Goal: Transaction & Acquisition: Purchase product/service

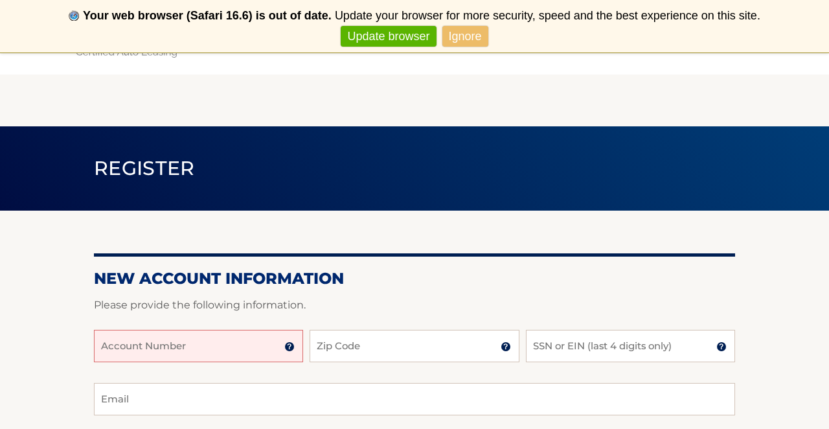
click at [233, 348] on input "Account Number" at bounding box center [198, 346] width 209 height 32
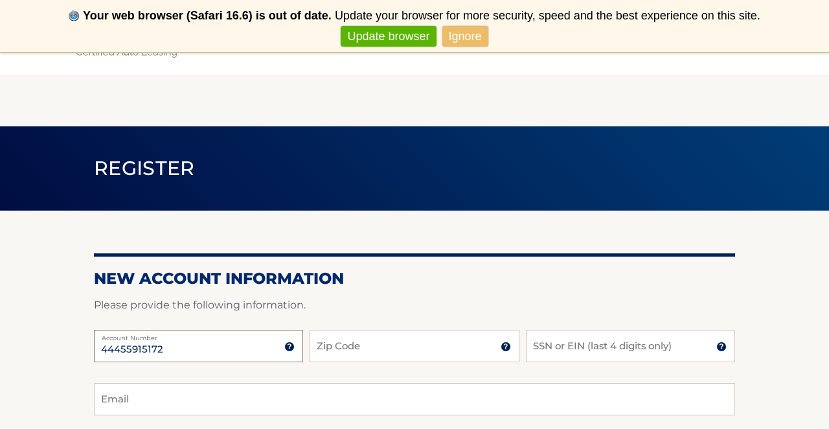
type input "44455915172"
type input "10538"
click at [547, 352] on input "SSN or EIN (last 4 digits only)" at bounding box center [630, 346] width 209 height 32
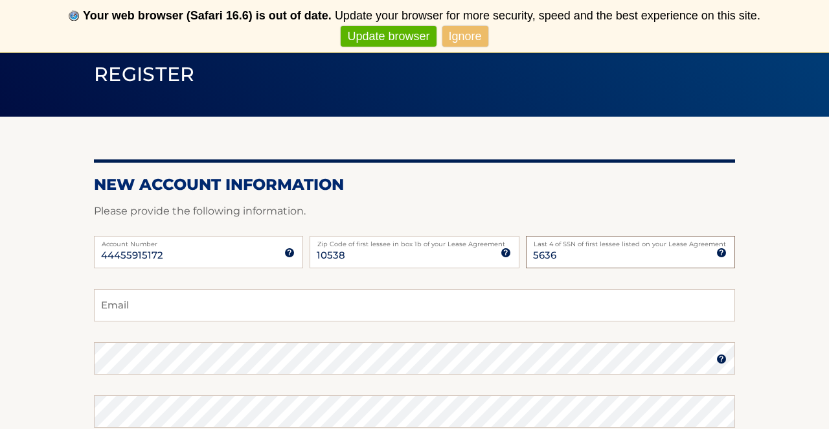
scroll to position [98, 0]
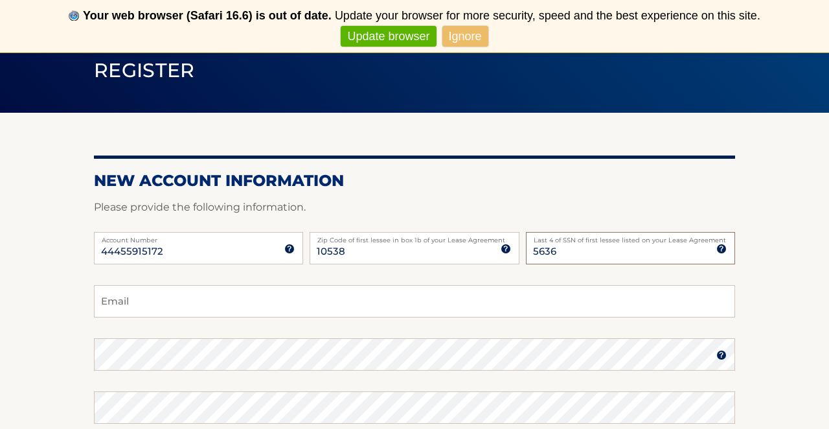
type input "5636"
type input "gblaistin@gmail.com"
click at [413, 364] on form "New Account Information Please provide the following information. 44455915172 A…" at bounding box center [414, 395] width 641 height 448
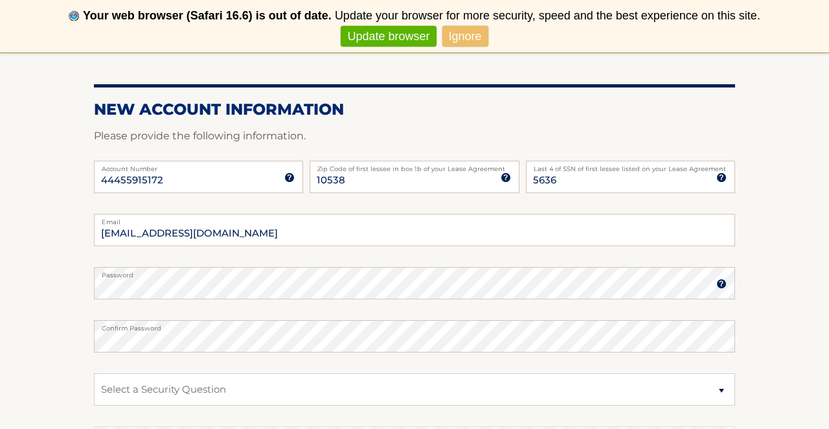
scroll to position [170, 0]
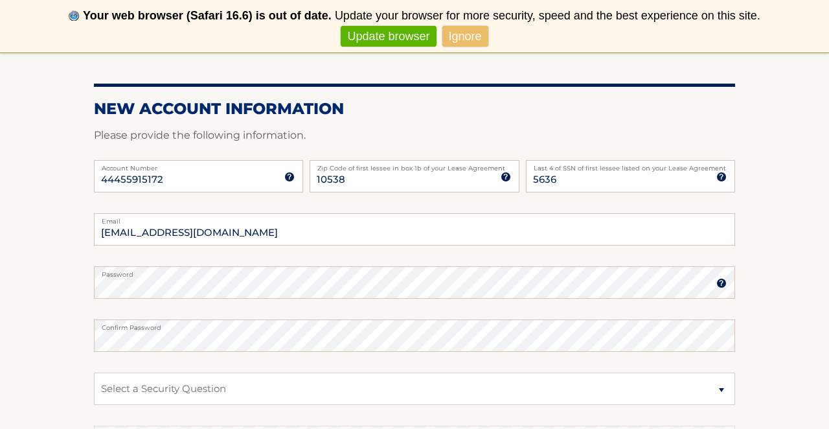
click at [720, 282] on img at bounding box center [721, 283] width 10 height 10
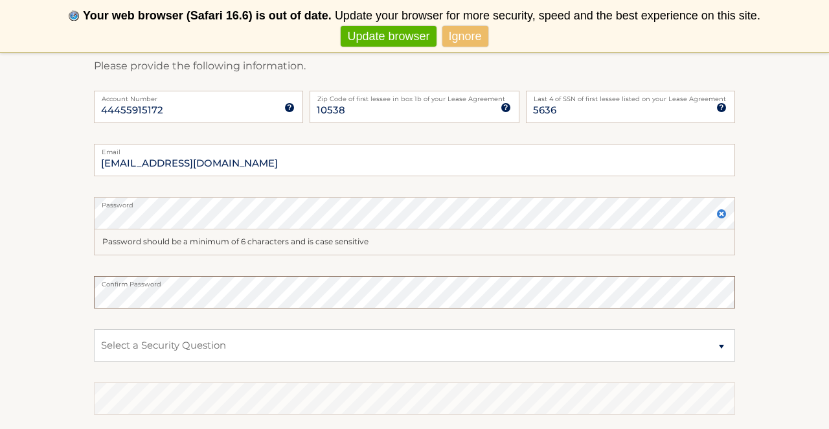
scroll to position [241, 0]
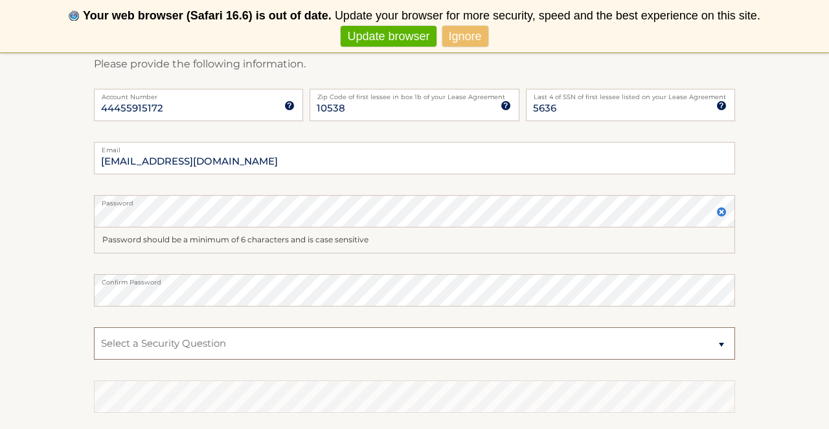
select select "4"
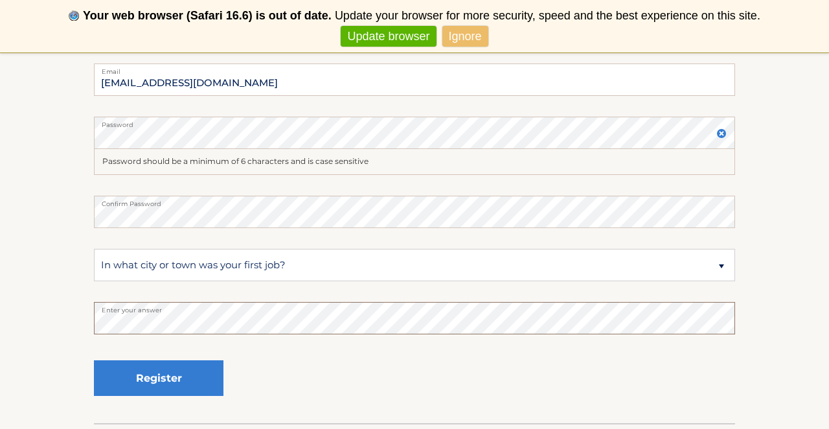
scroll to position [326, 0]
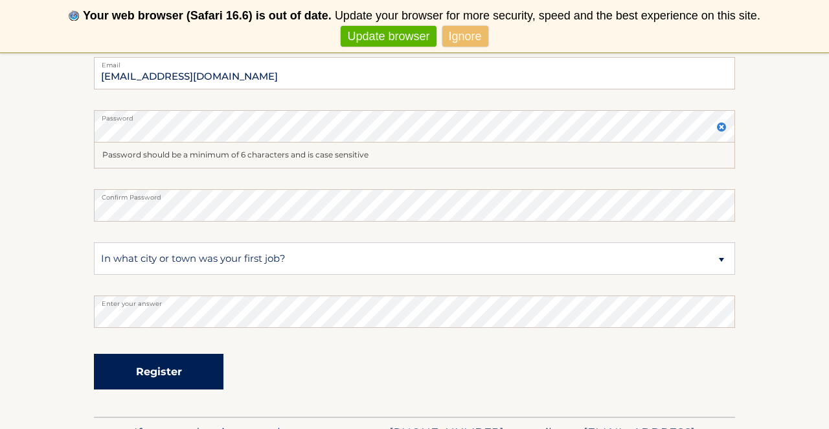
click at [216, 378] on button "Register" at bounding box center [159, 372] width 130 height 36
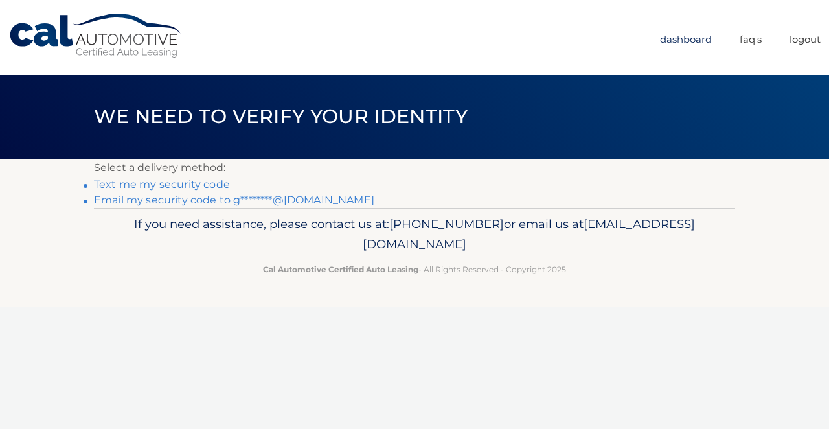
click at [677, 41] on link "Dashboard" at bounding box center [686, 38] width 52 height 21
click at [688, 36] on link "Dashboard" at bounding box center [686, 38] width 52 height 21
click at [187, 186] on link "Text me my security code" at bounding box center [162, 184] width 136 height 12
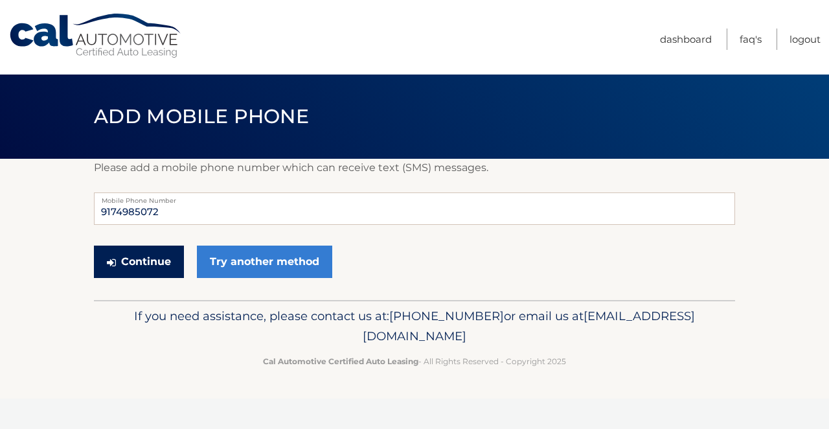
click at [174, 262] on button "Continue" at bounding box center [139, 261] width 90 height 32
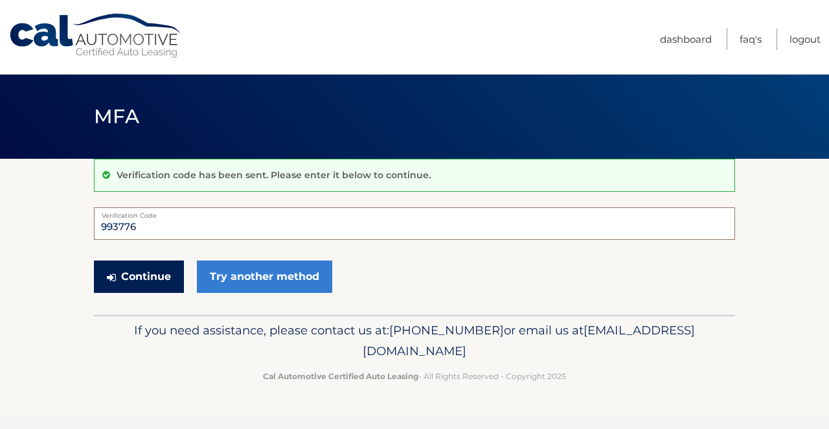
type input "993776"
click at [131, 279] on button "Continue" at bounding box center [139, 276] width 90 height 32
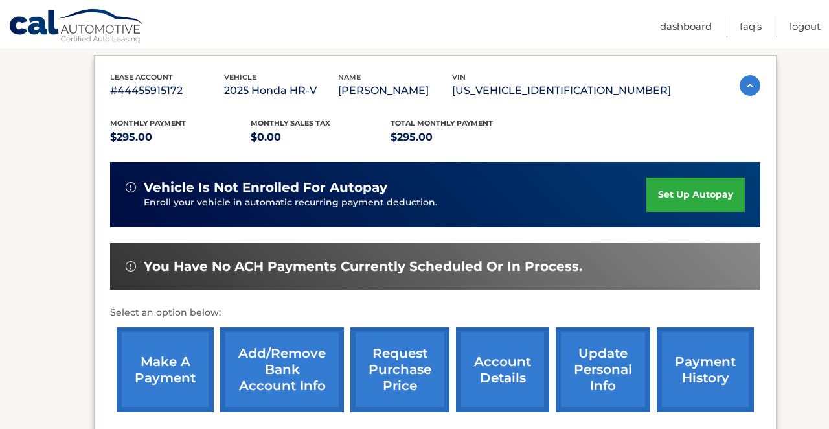
scroll to position [238, 0]
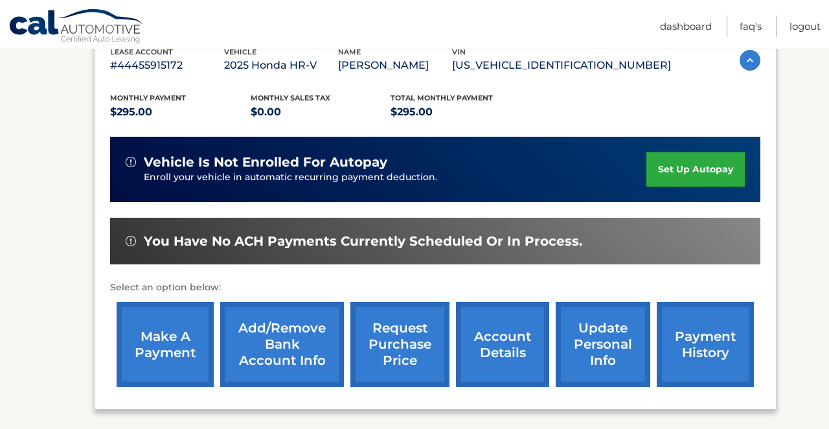
click at [170, 328] on link "make a payment" at bounding box center [165, 344] width 97 height 85
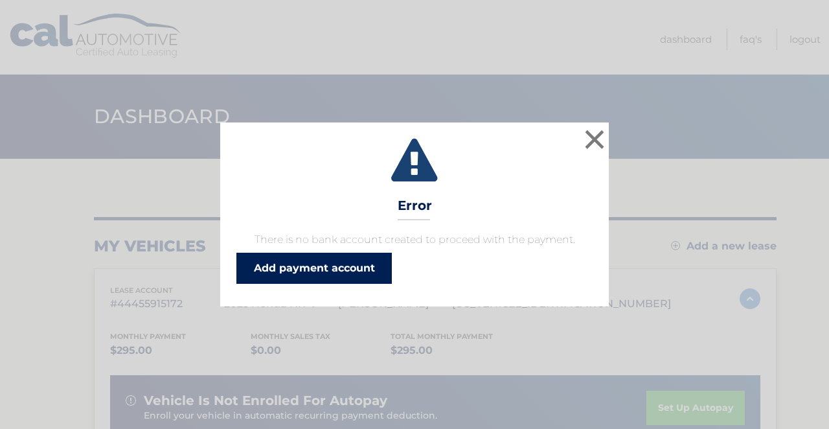
click at [291, 266] on link "Add payment account" at bounding box center [313, 268] width 155 height 31
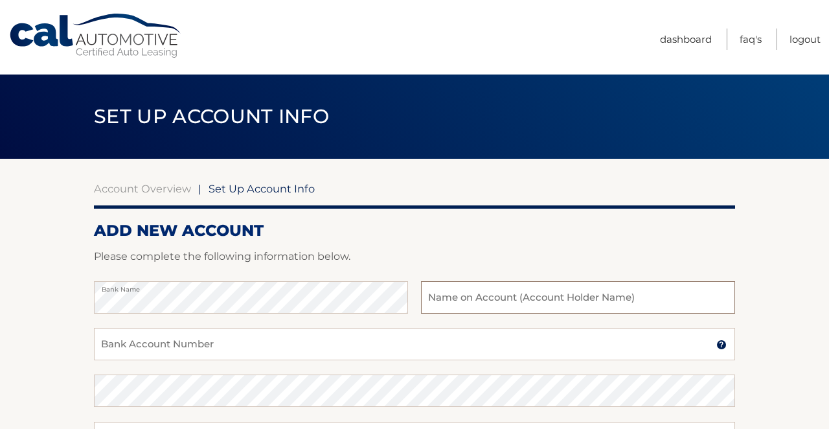
click at [456, 297] on input "text" at bounding box center [578, 297] width 314 height 32
type input "[PERSON_NAME] D"
click at [354, 361] on div "Bank Account Number A 3-17-digit number at the bottom of a check or bank statem…" at bounding box center [414, 351] width 641 height 47
click at [312, 347] on input "Bank Account Number" at bounding box center [414, 344] width 641 height 32
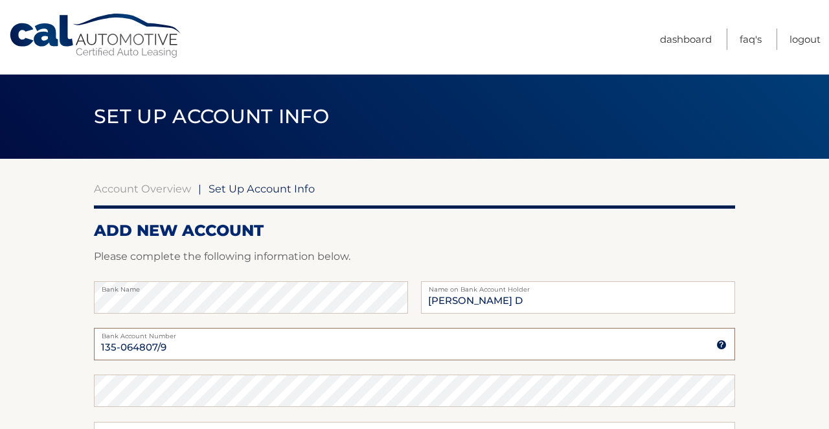
type input "135-064807/9"
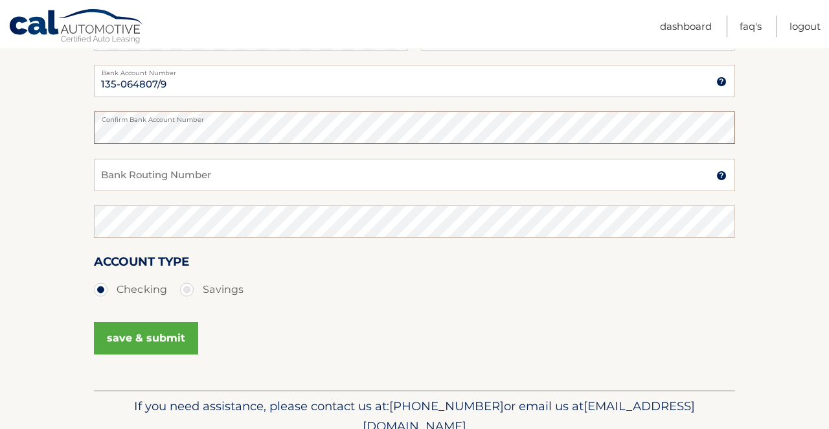
scroll to position [282, 0]
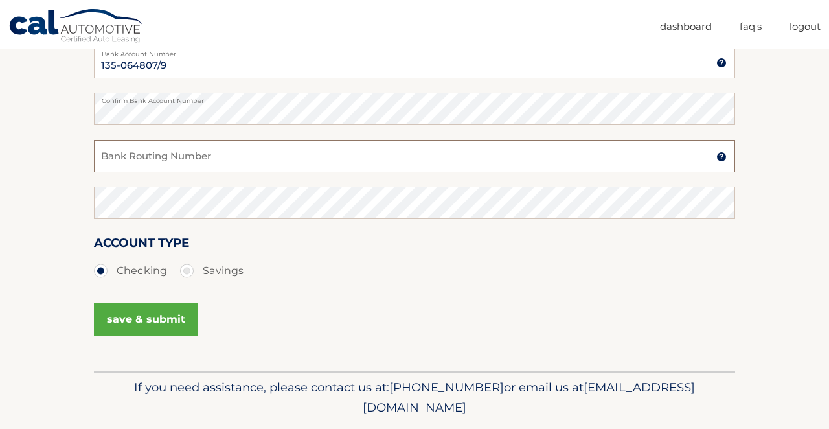
click at [257, 158] on input "Bank Routing Number" at bounding box center [414, 156] width 641 height 32
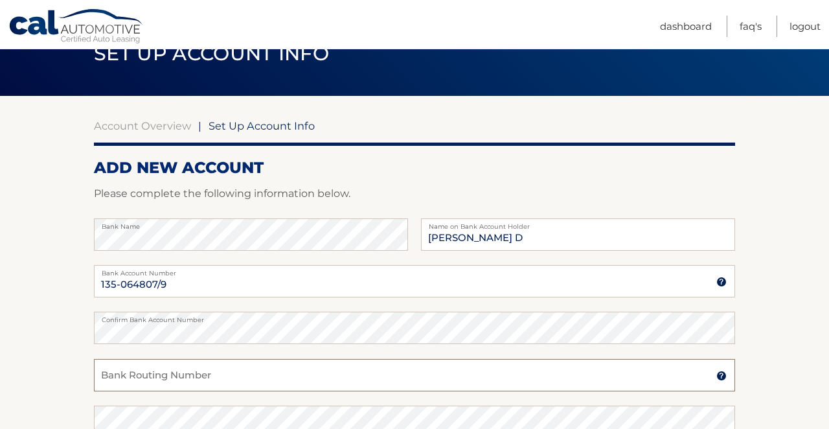
scroll to position [55, 0]
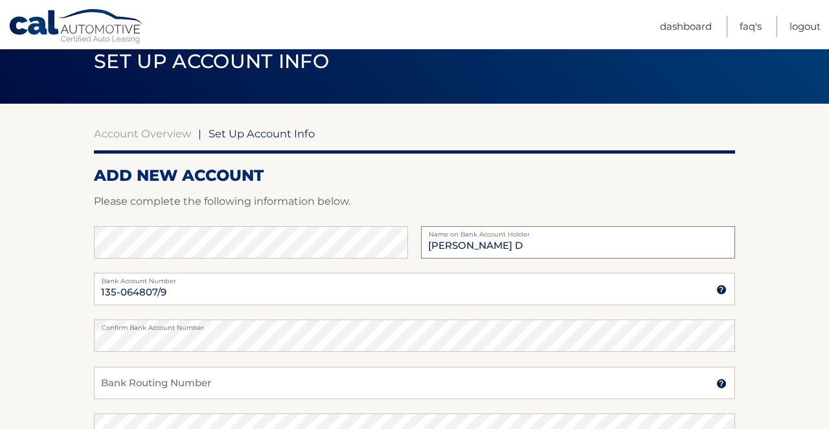
click at [510, 247] on input "[PERSON_NAME] D" at bounding box center [578, 242] width 314 height 32
type input "B"
click at [323, 284] on input "135-064807/9" at bounding box center [414, 289] width 641 height 32
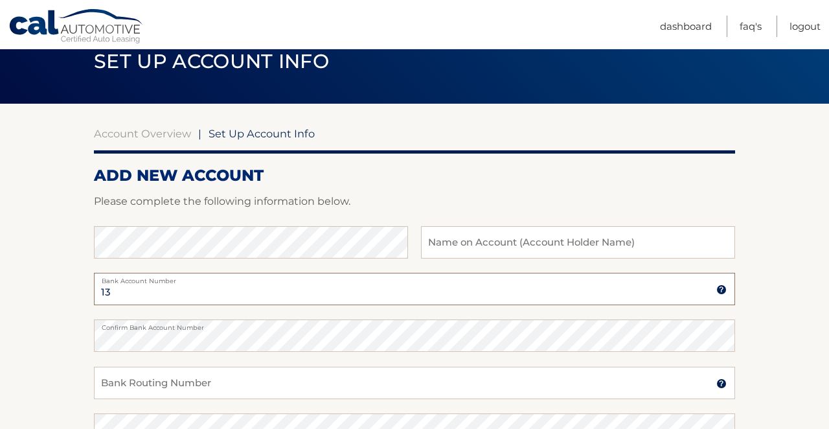
type input "1"
click at [437, 244] on input "text" at bounding box center [578, 242] width 314 height 32
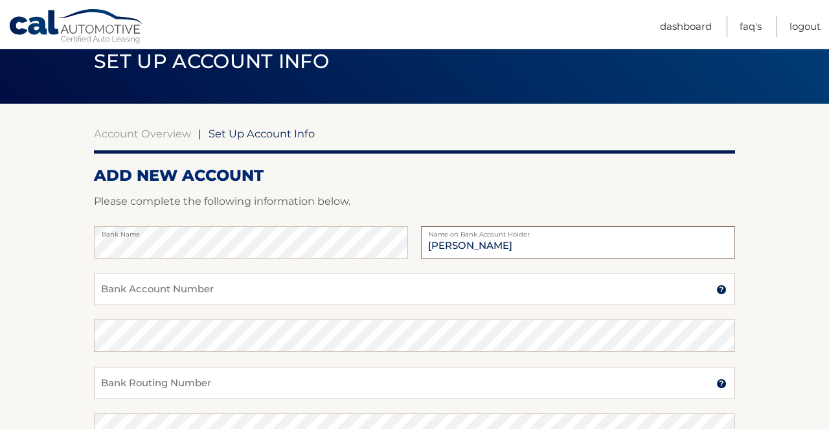
type input "[PERSON_NAME]"
click at [334, 284] on input "Bank Account Number" at bounding box center [414, 289] width 641 height 32
type input "151274883"
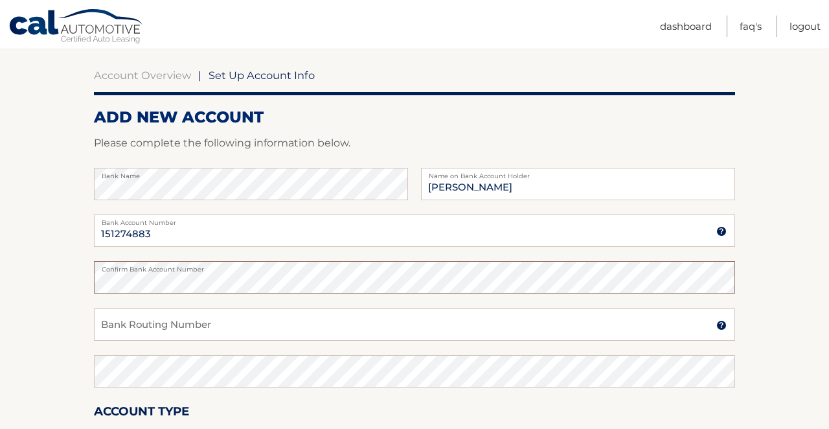
scroll to position [121, 0]
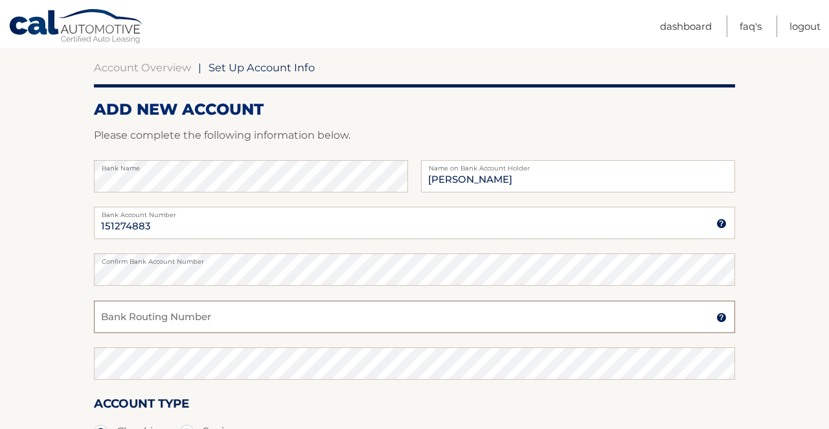
click at [117, 322] on input "Bank Routing Number" at bounding box center [414, 317] width 641 height 32
type input "021000021"
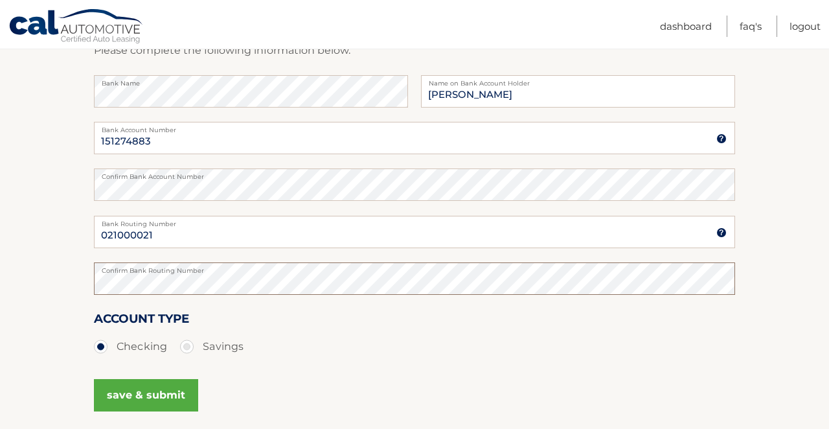
scroll to position [245, 0]
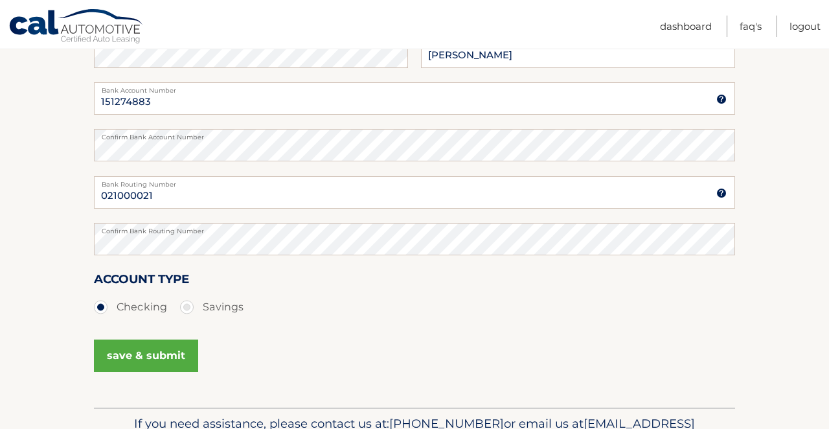
click at [139, 365] on button "save & submit" at bounding box center [146, 355] width 104 height 32
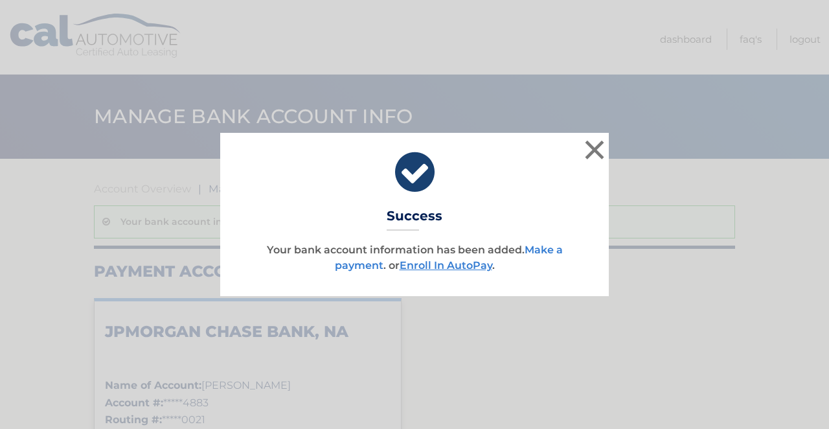
click at [541, 249] on link "Make a payment" at bounding box center [449, 258] width 228 height 28
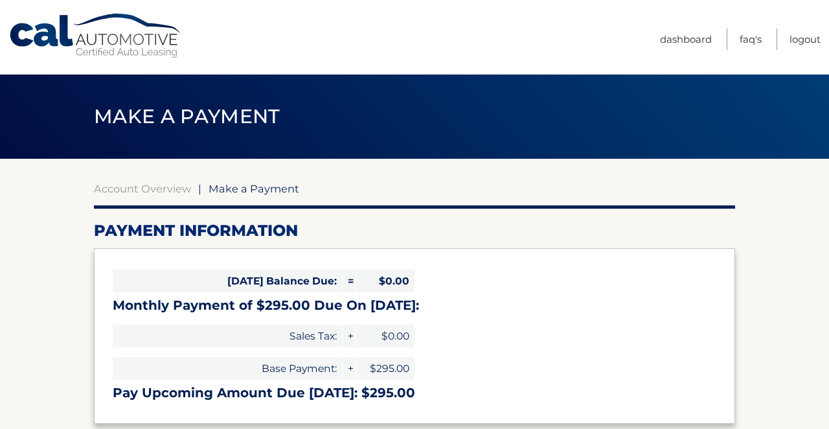
select select "ZmYxM2ZhZGYtMjQ5Yy00YTU4LWJlMmQtYmM3OWU3M2E2ODcx"
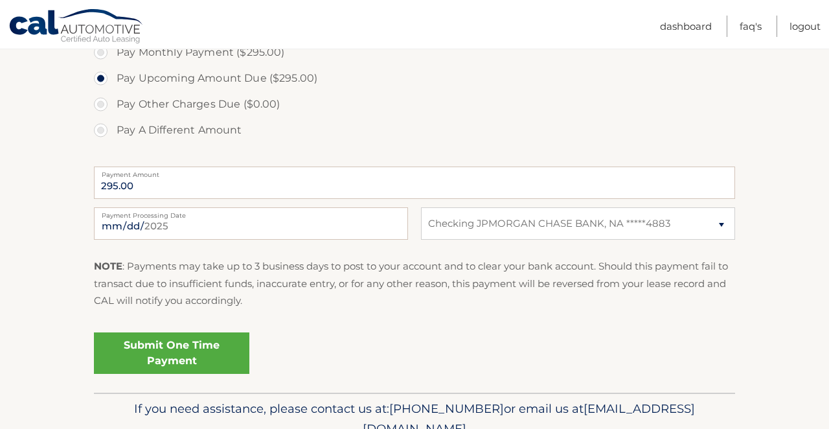
scroll to position [456, 0]
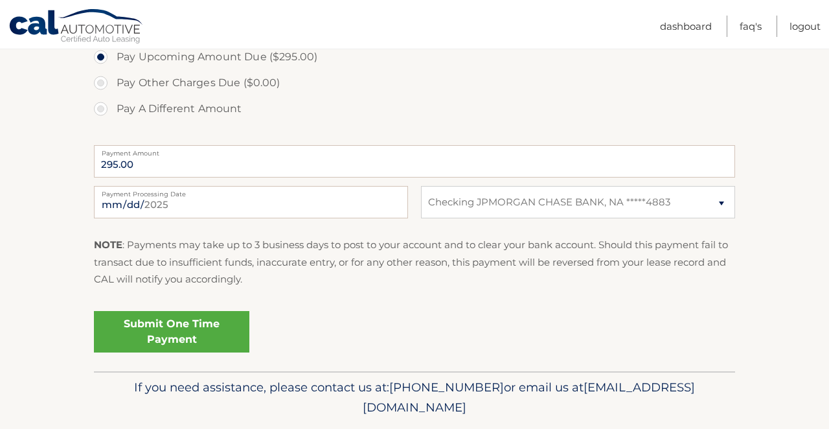
click at [216, 329] on link "Submit One Time Payment" at bounding box center [171, 331] width 155 height 41
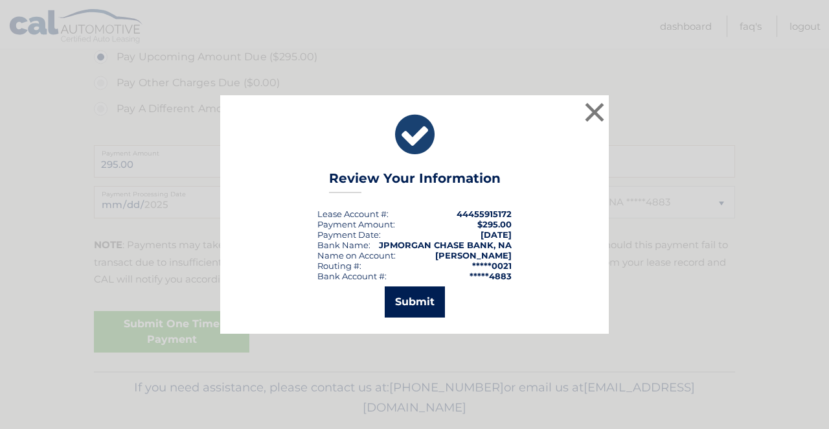
click at [412, 306] on button "Submit" at bounding box center [415, 301] width 60 height 31
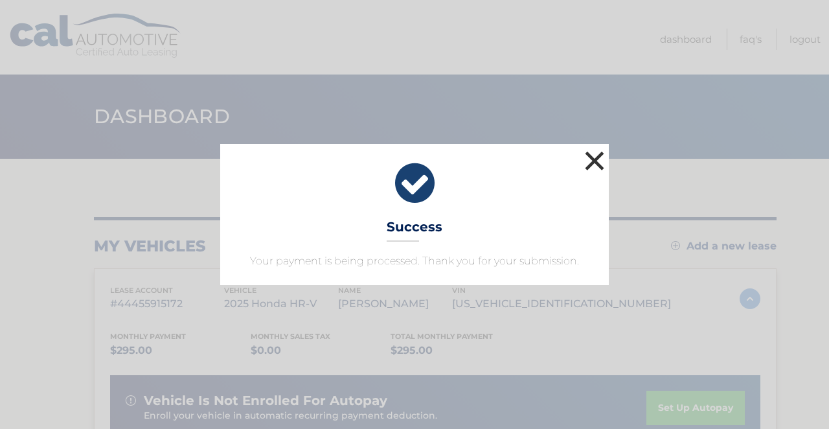
click at [595, 159] on button "×" at bounding box center [595, 161] width 26 height 26
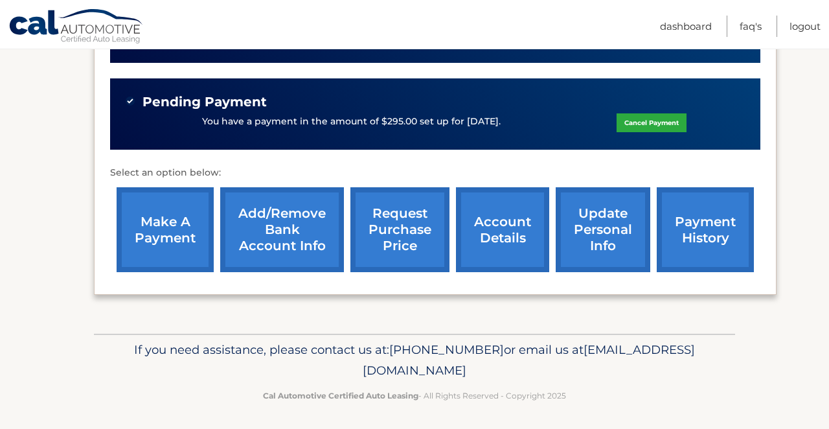
scroll to position [377, 0]
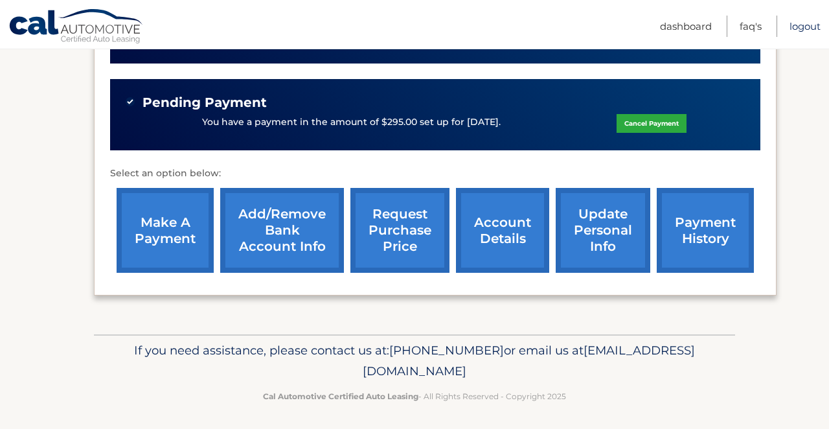
click at [802, 27] on link "Logout" at bounding box center [805, 26] width 31 height 21
